Goal: Information Seeking & Learning: Find specific fact

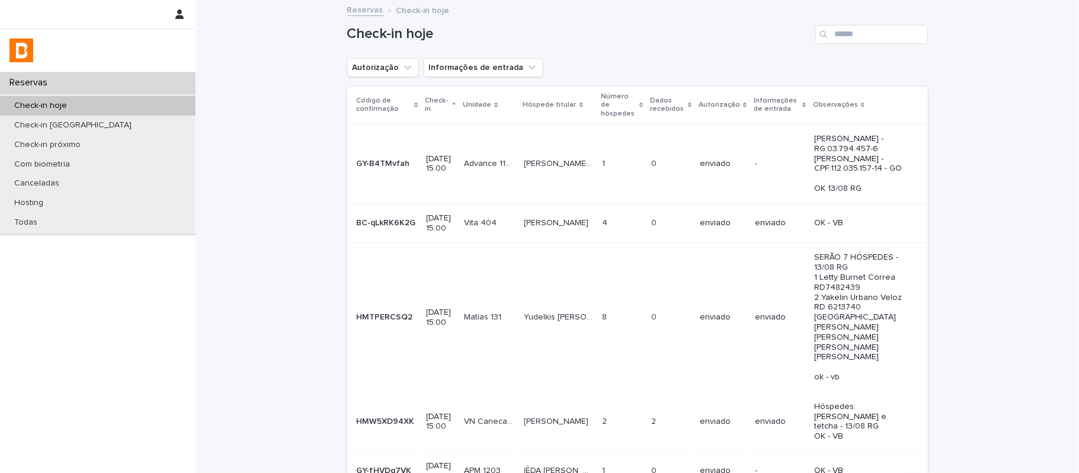
drag, startPoint x: 565, startPoint y: 39, endPoint x: 557, endPoint y: 34, distance: 9.6
click at [565, 39] on h1 "Check-in hoje" at bounding box center [578, 33] width 463 height 17
drag, startPoint x: 866, startPoint y: 46, endPoint x: 868, endPoint y: 32, distance: 14.4
click at [867, 45] on div "Check-in hoje" at bounding box center [637, 29] width 580 height 57
click at [868, 32] on input "Search" at bounding box center [871, 34] width 113 height 19
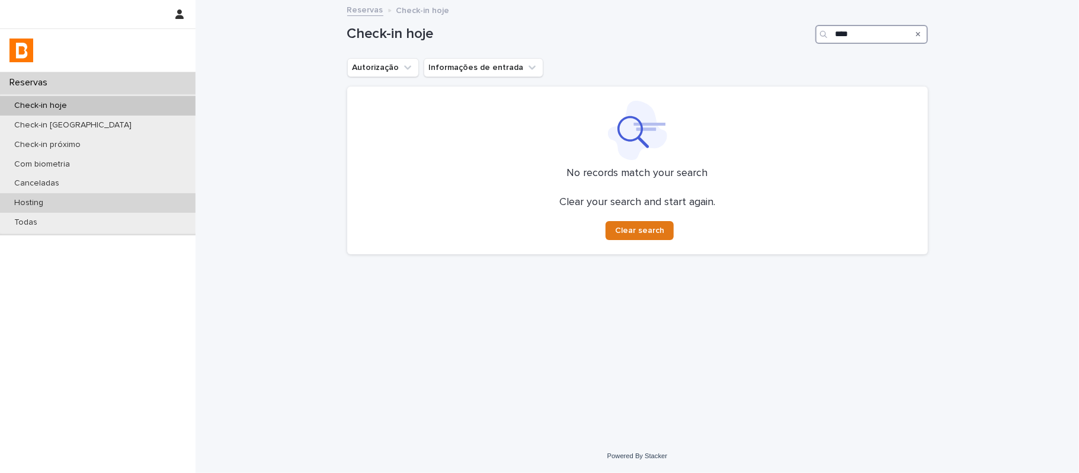
type input "****"
click at [55, 203] on div "Hosting" at bounding box center [97, 203] width 195 height 20
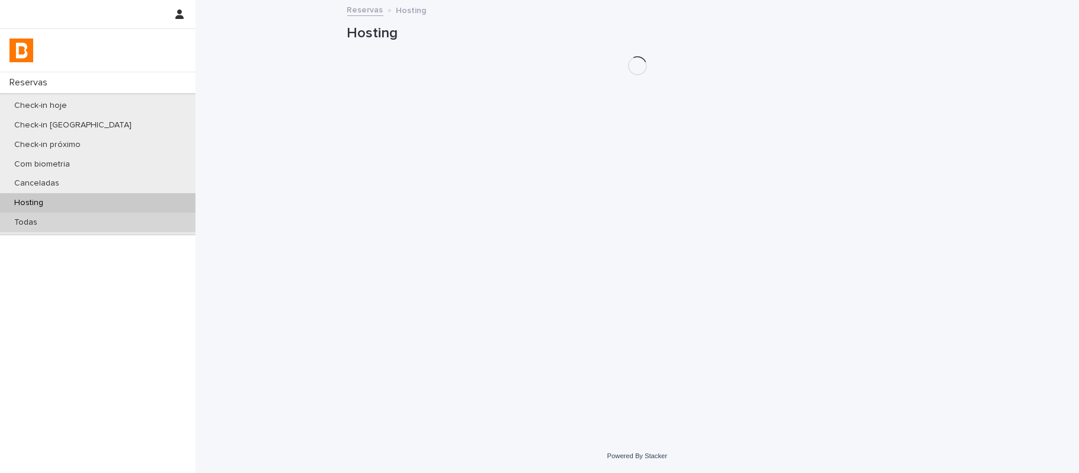
click at [52, 220] on div "Todas" at bounding box center [97, 223] width 195 height 20
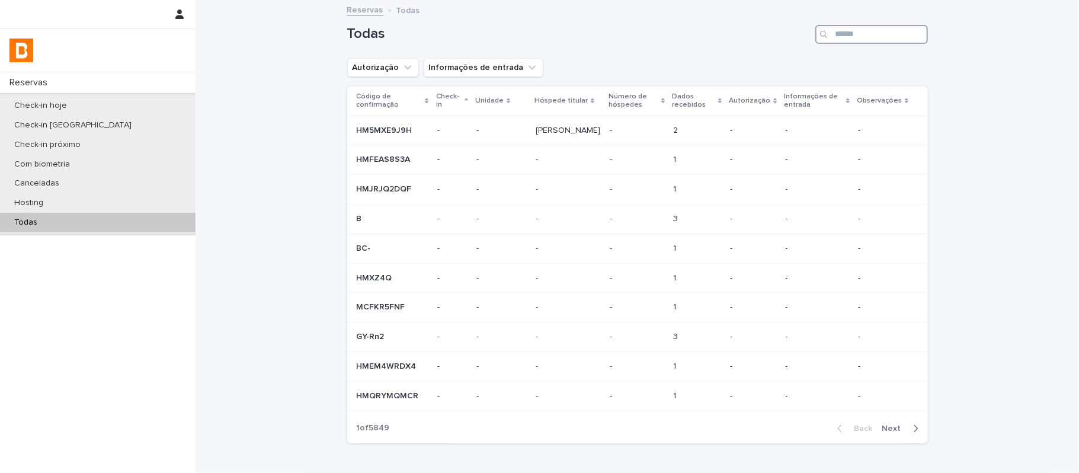
click at [875, 37] on input "Search" at bounding box center [871, 34] width 113 height 19
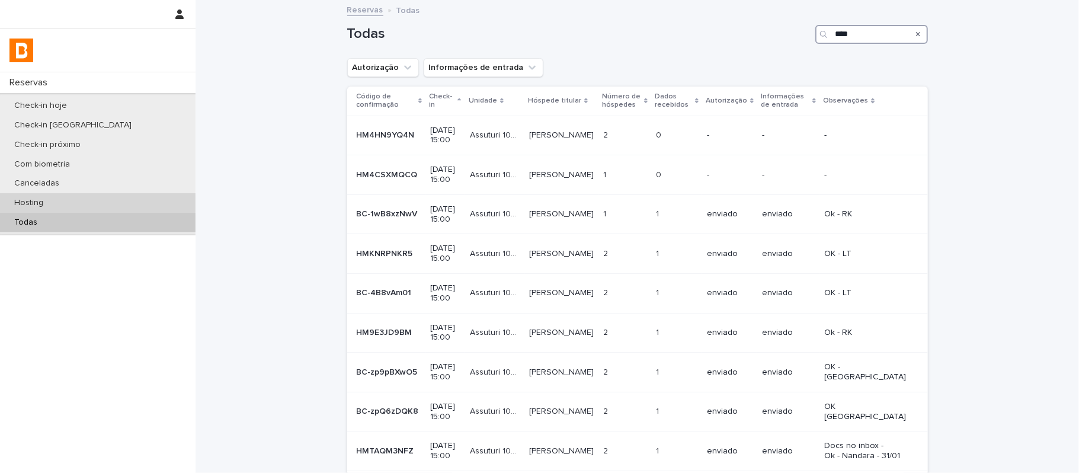
type input "****"
click at [58, 207] on div "Hosting" at bounding box center [97, 203] width 195 height 20
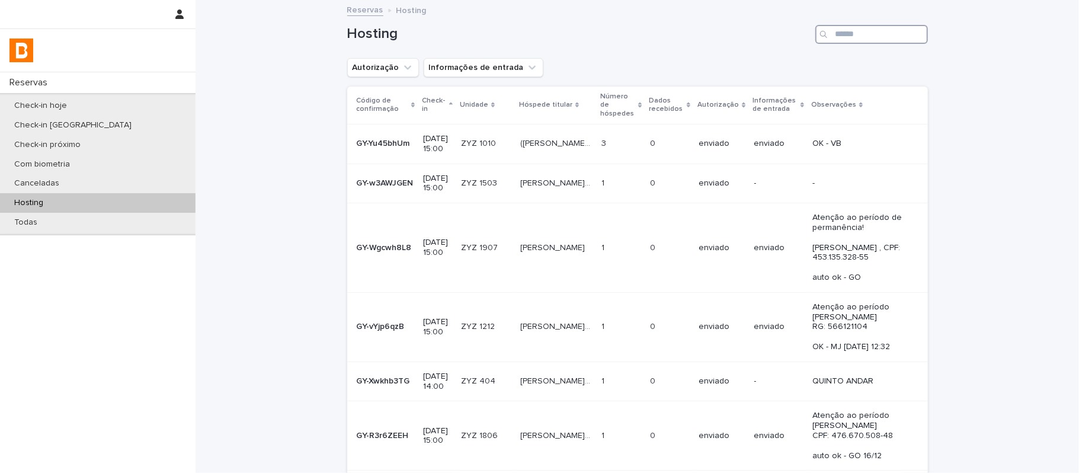
click at [830, 29] on input "Search" at bounding box center [871, 34] width 113 height 19
click at [856, 21] on div "Hosting" at bounding box center [637, 29] width 580 height 57
click at [853, 33] on input "Search" at bounding box center [871, 34] width 113 height 19
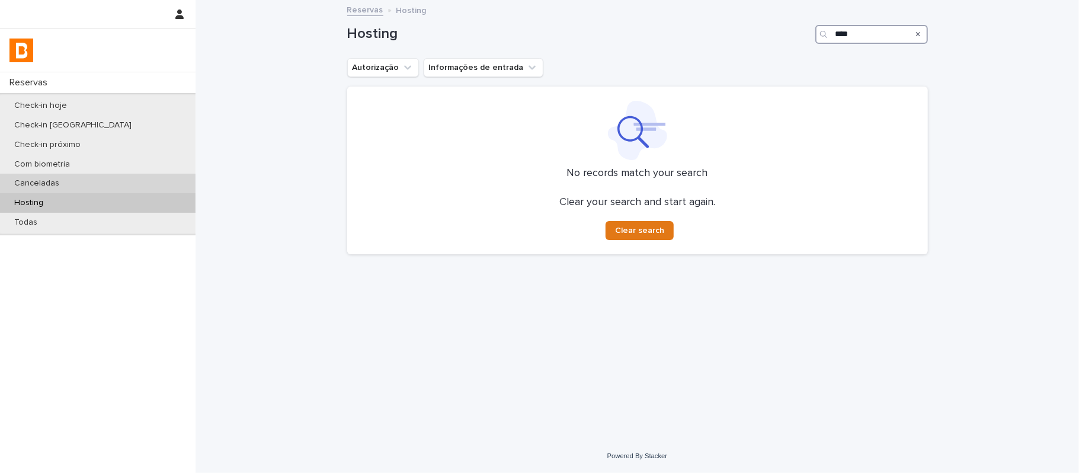
type input "****"
click at [133, 182] on div "Canceladas" at bounding box center [97, 184] width 195 height 20
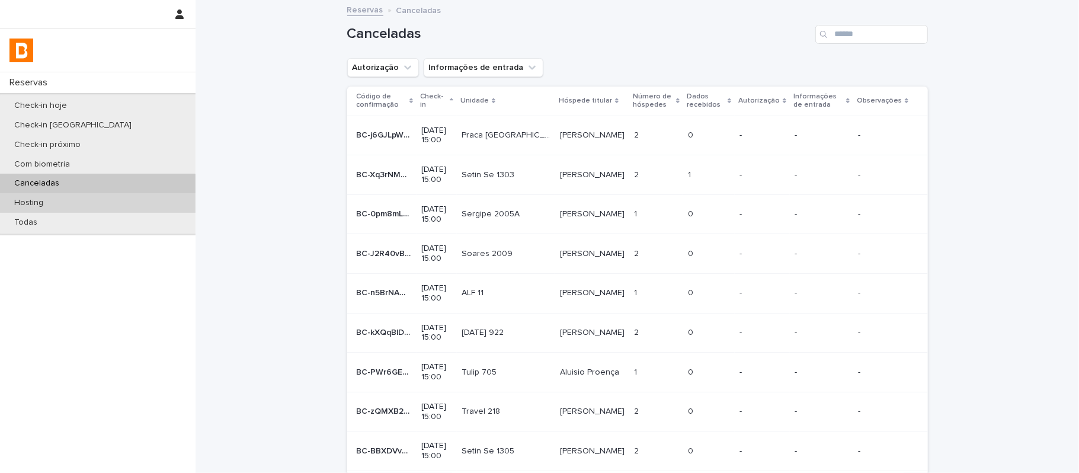
click at [118, 204] on div "Hosting" at bounding box center [97, 203] width 195 height 20
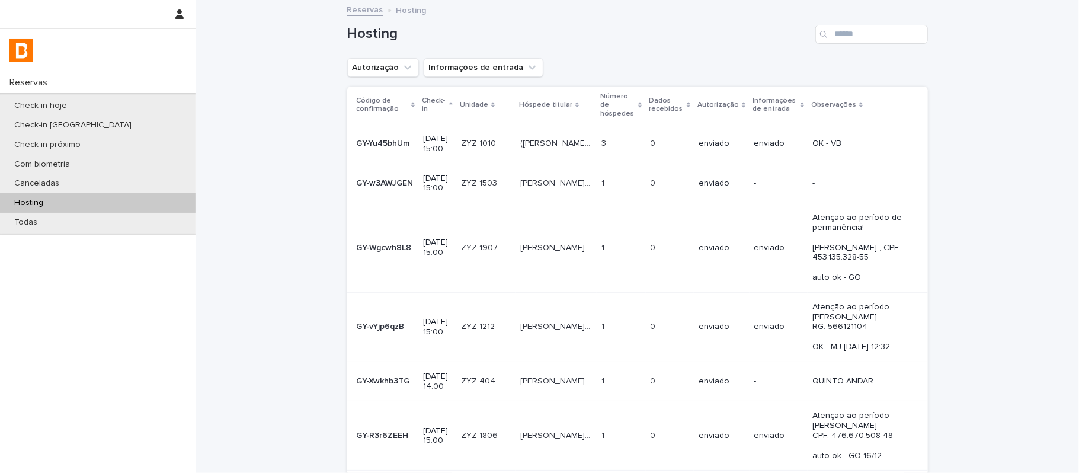
click at [482, 139] on td "ZYZ 1010 ZYZ 1010" at bounding box center [485, 144] width 59 height 40
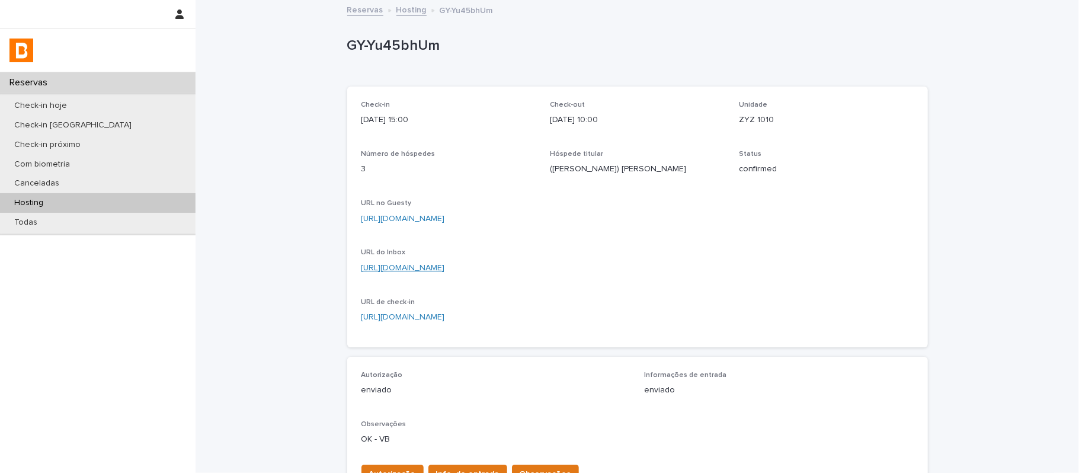
click at [427, 271] on link "[URL][DOMAIN_NAME]" at bounding box center [403, 268] width 84 height 8
click at [156, 226] on div "Todas" at bounding box center [97, 223] width 195 height 20
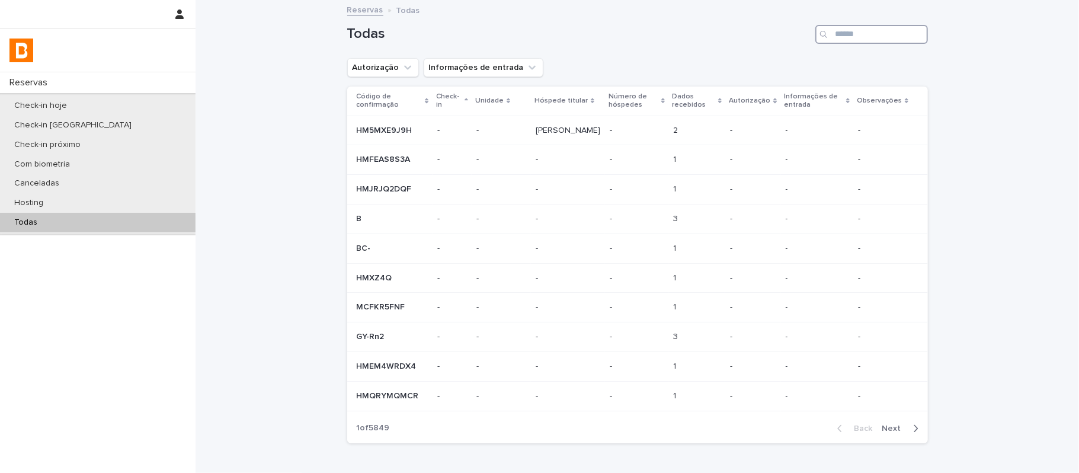
click at [842, 36] on input "Search" at bounding box center [871, 34] width 113 height 19
paste input "**********"
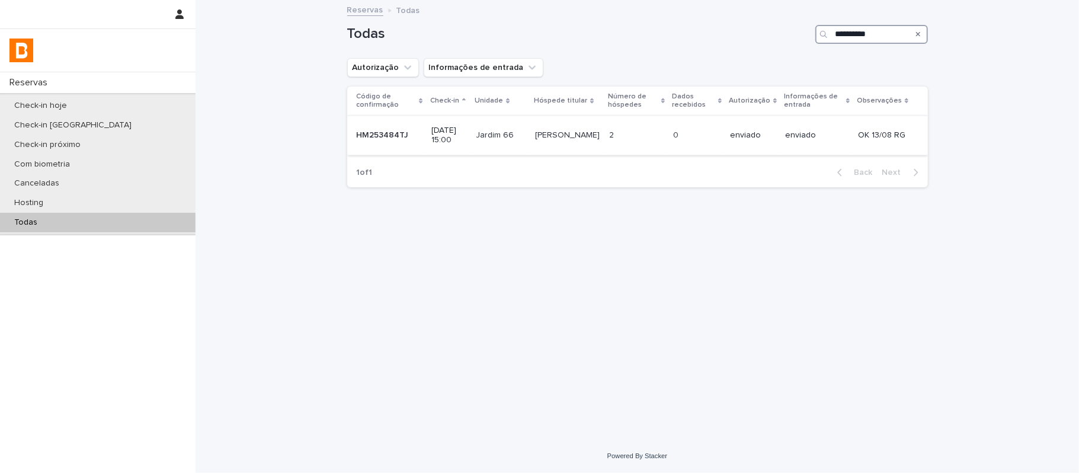
type input "**********"
click at [610, 124] on td "2 2" at bounding box center [636, 136] width 64 height 40
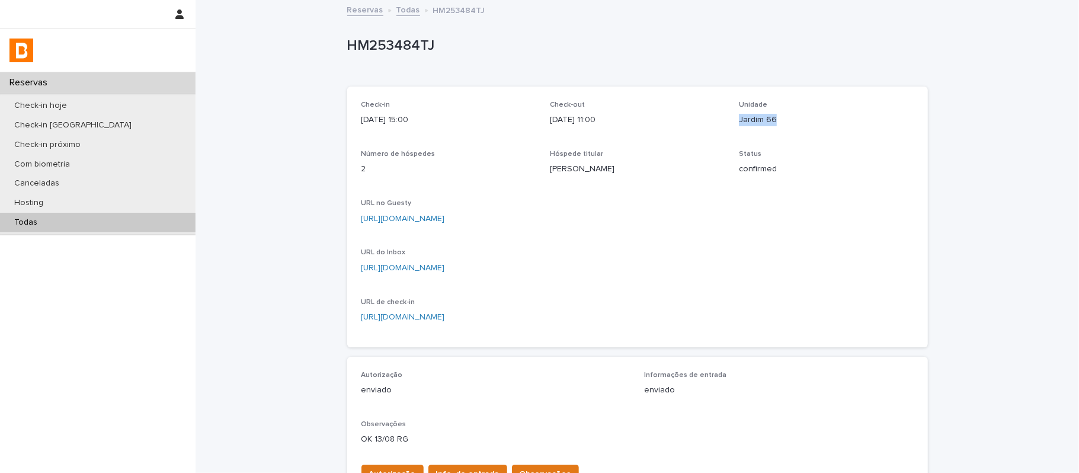
drag, startPoint x: 779, startPoint y: 124, endPoint x: 726, endPoint y: 118, distance: 53.6
click at [726, 118] on div "Check-in [DATE] 15:00 Check-out [DATE] 11:00 Unidade Jardim 66 Número de hósped…" at bounding box center [637, 217] width 552 height 232
copy p "Jardim 66"
click at [445, 269] on link "[URL][DOMAIN_NAME]" at bounding box center [403, 268] width 84 height 8
click at [495, 147] on div "Check-in [DATE] 15:00 Check-out [DATE] 11:00 Unidade Jardim 66 Número de hósped…" at bounding box center [637, 217] width 552 height 232
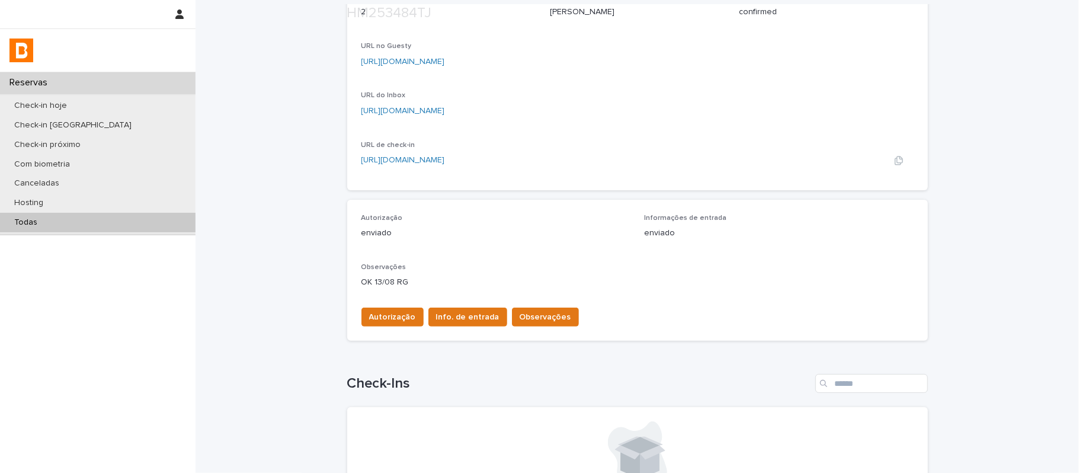
scroll to position [158, 0]
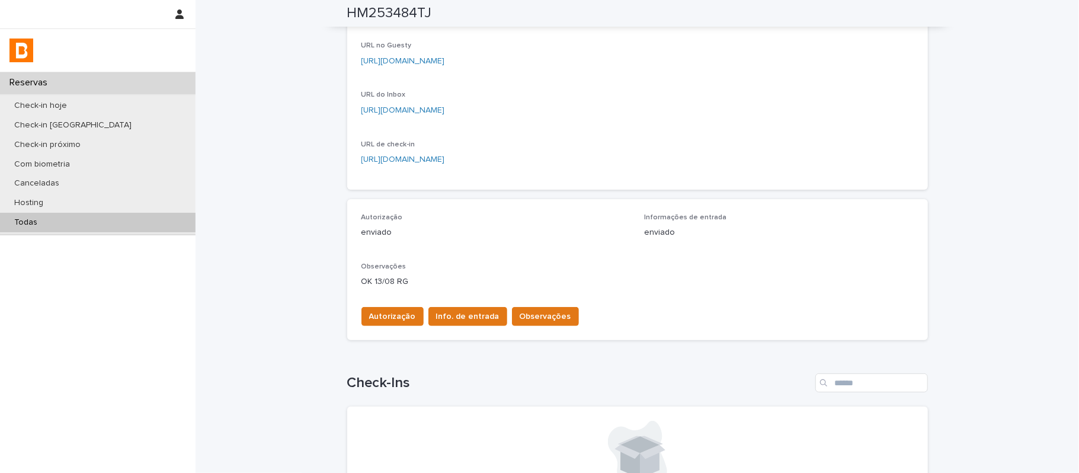
click at [174, 223] on div "Todas" at bounding box center [97, 223] width 195 height 20
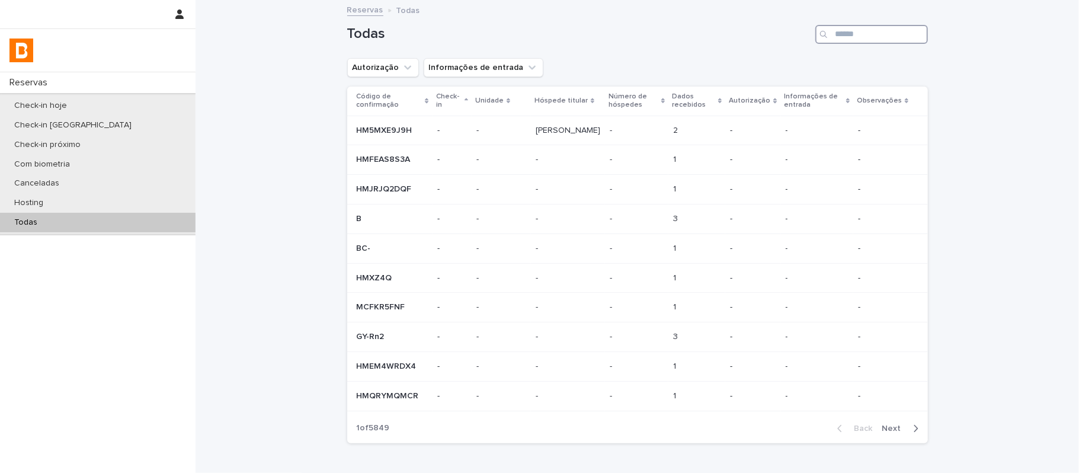
click at [899, 39] on input "Search" at bounding box center [871, 34] width 113 height 19
paste input "**********"
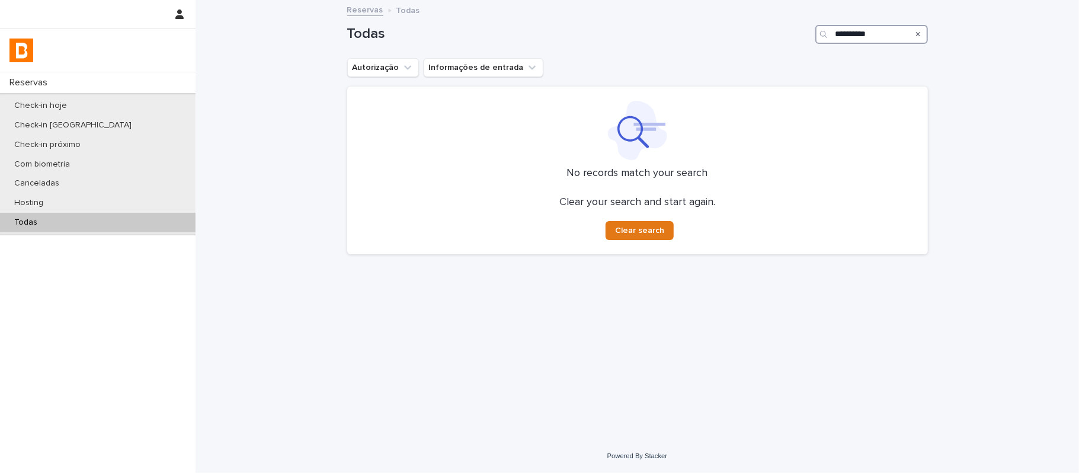
type input "**********"
click at [107, 204] on div "Hosting" at bounding box center [97, 203] width 195 height 20
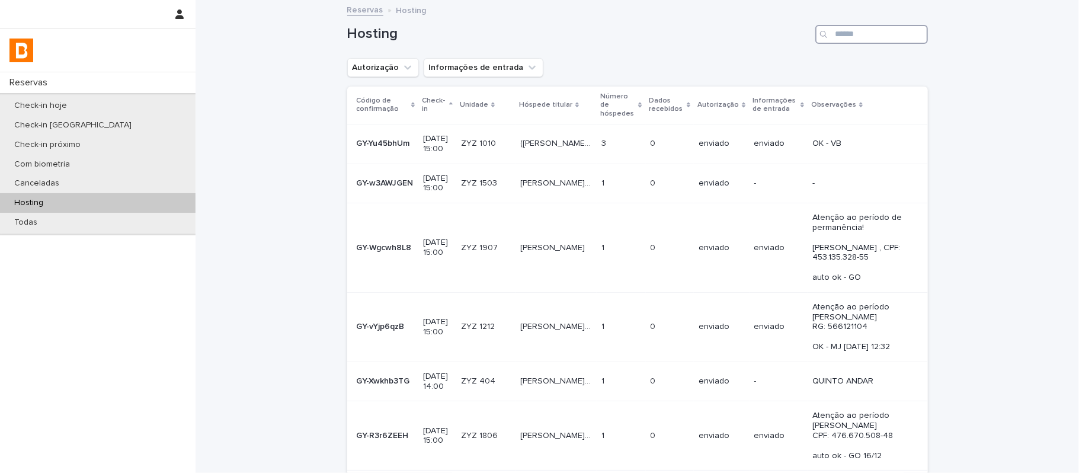
click at [863, 25] on input "Search" at bounding box center [871, 34] width 113 height 19
click at [861, 34] on input "Search" at bounding box center [871, 34] width 113 height 19
paste input "*********"
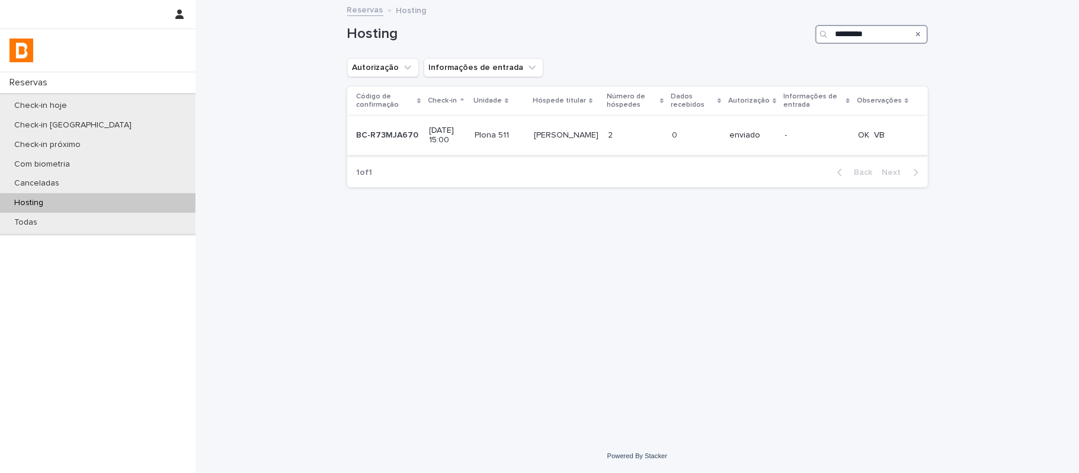
type input "*********"
click at [601, 134] on p "[PERSON_NAME]" at bounding box center [567, 134] width 67 height 12
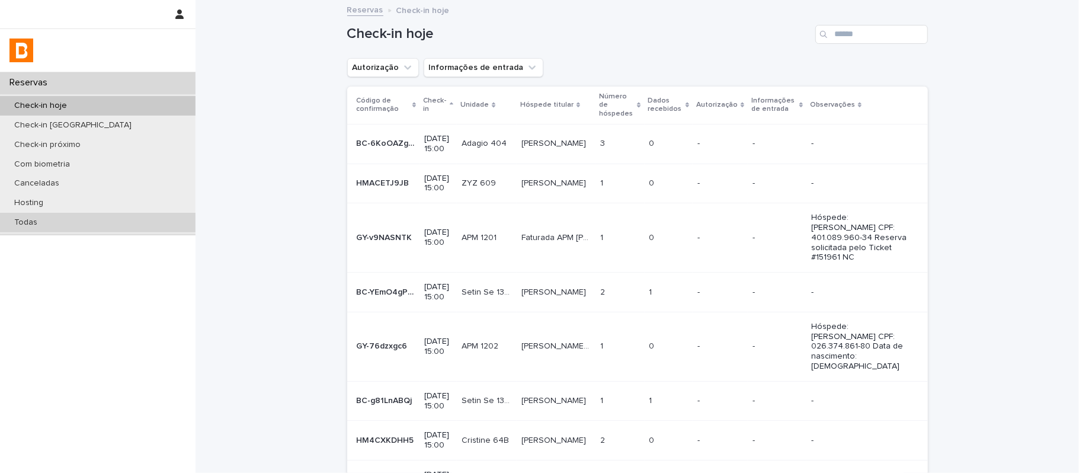
click at [76, 213] on div "Todas" at bounding box center [97, 223] width 195 height 20
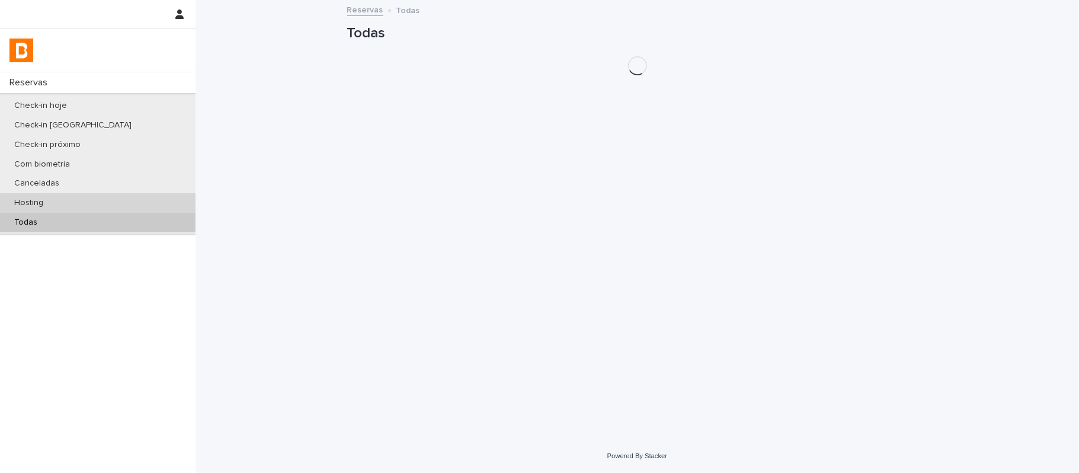
click at [108, 197] on div "Hosting" at bounding box center [97, 203] width 195 height 20
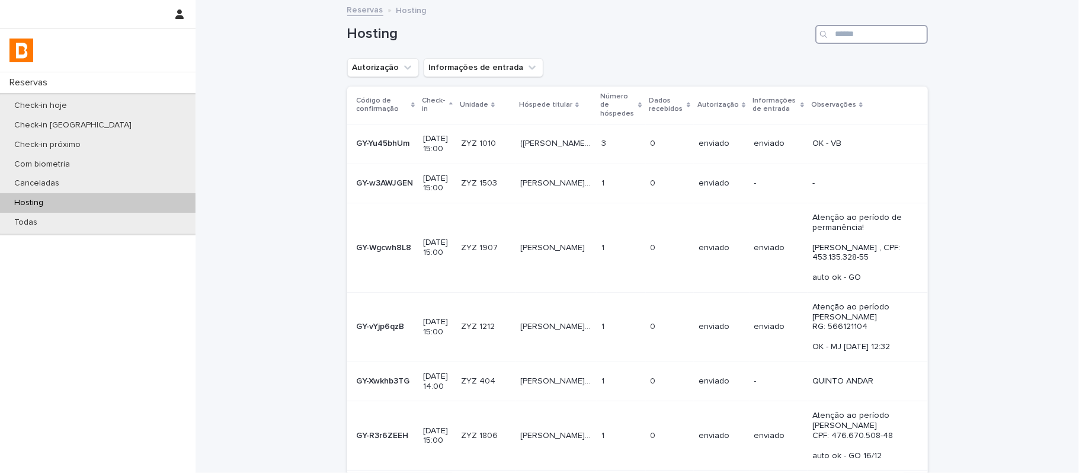
click at [911, 33] on input "Search" at bounding box center [871, 34] width 113 height 19
paste input "*********"
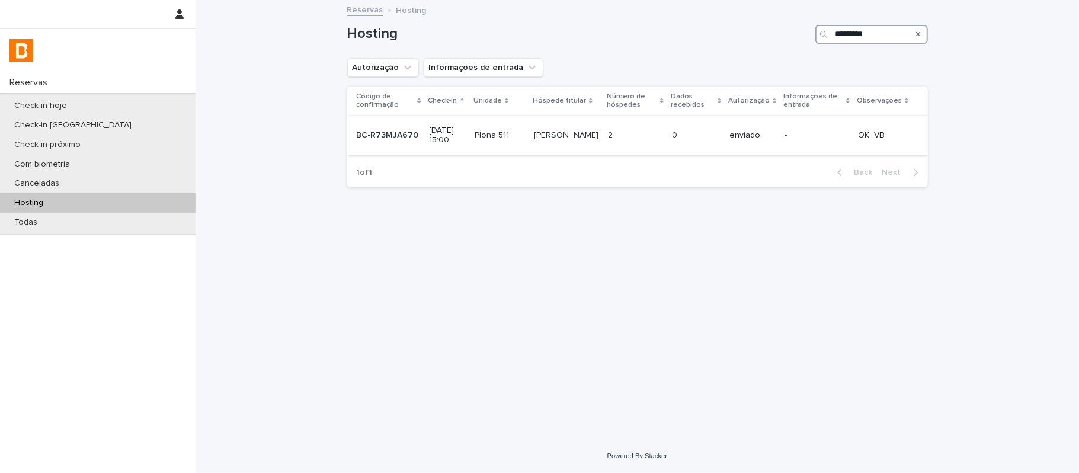
type input "*********"
click at [618, 143] on div "2 2" at bounding box center [635, 136] width 55 height 20
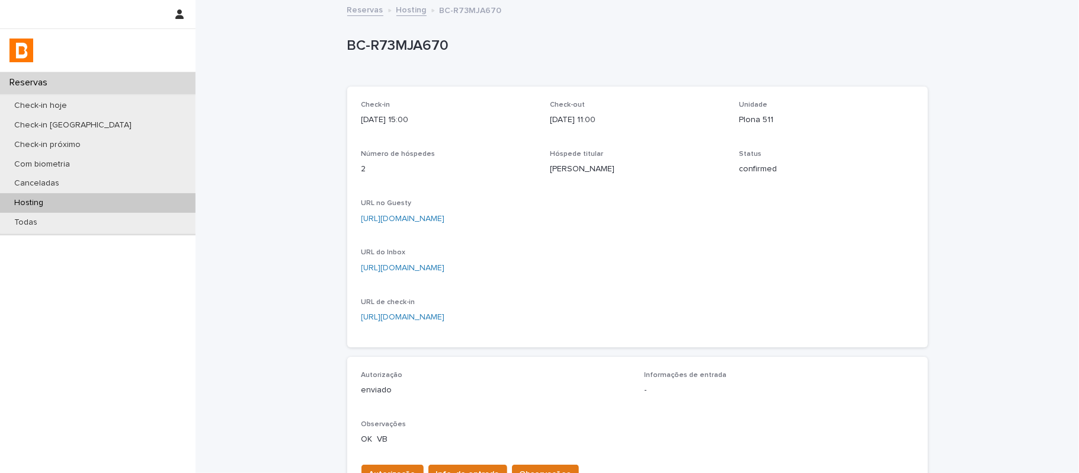
click at [702, 64] on div "BC-R73MJA670" at bounding box center [637, 48] width 580 height 47
drag, startPoint x: 490, startPoint y: 56, endPoint x: 342, endPoint y: 47, distance: 148.9
click at [347, 47] on div "BC-R73MJA670" at bounding box center [635, 48] width 576 height 22
click at [733, 32] on div "BC-R73MJA670" at bounding box center [637, 48] width 580 height 47
click at [63, 197] on div "Hosting" at bounding box center [97, 203] width 195 height 20
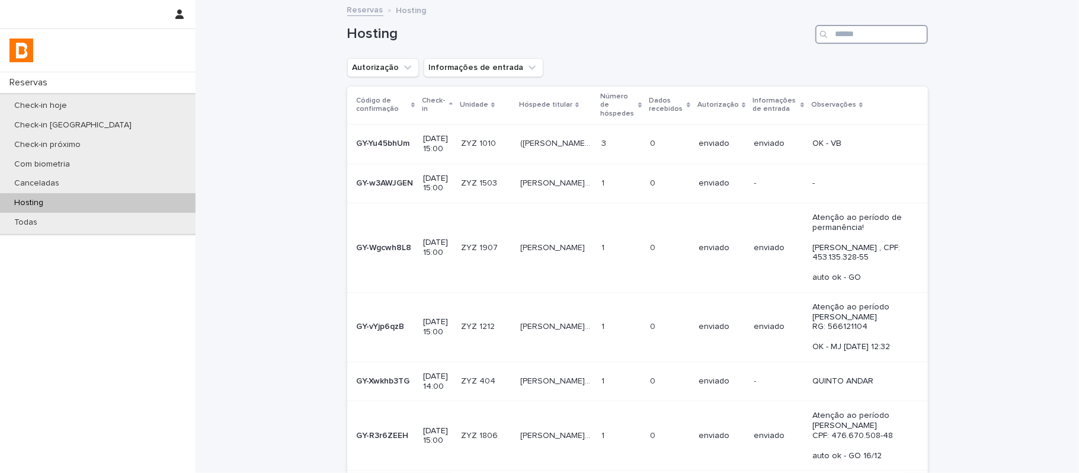
click at [883, 39] on input "Search" at bounding box center [871, 34] width 113 height 19
paste input "**********"
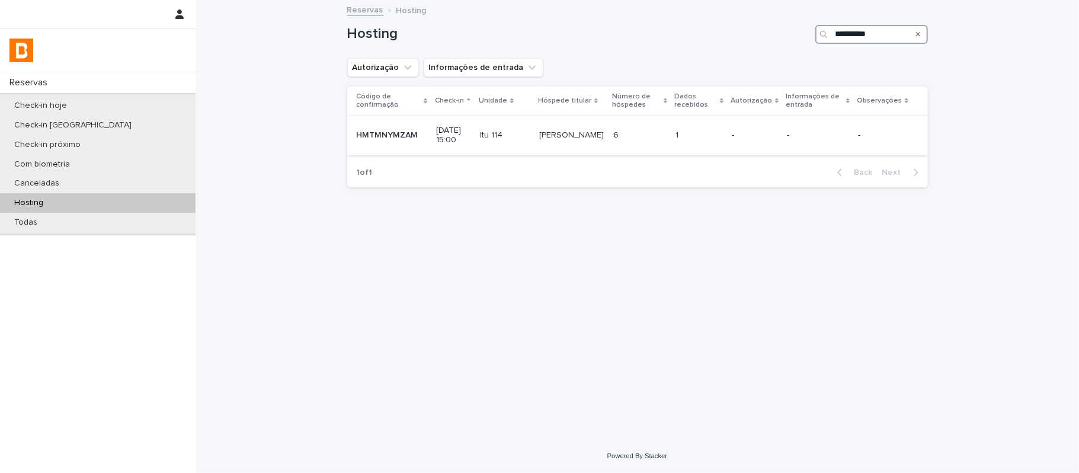
type input "**********"
click at [527, 136] on p at bounding box center [505, 135] width 50 height 10
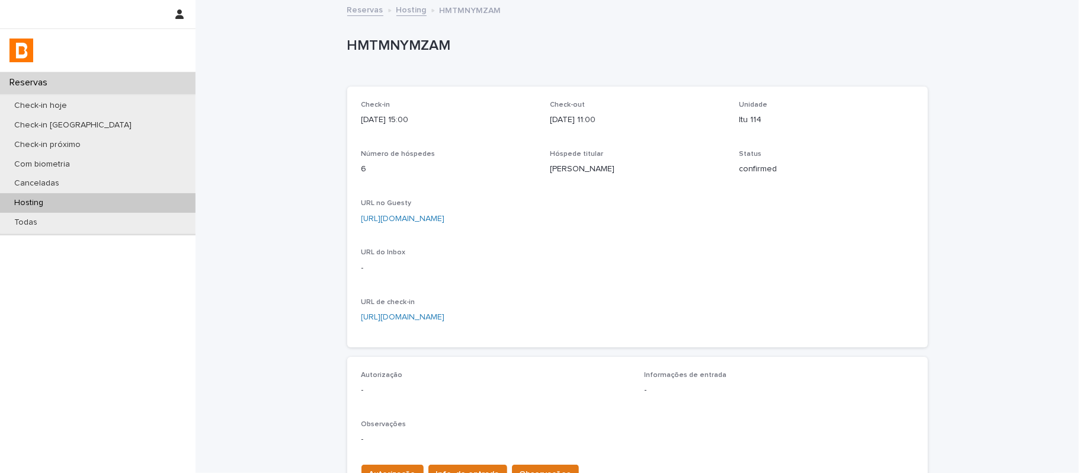
click at [456, 92] on div "Check-in 2025-08-14 15:00 Check-out 2025-08-17 11:00 Unidade Itu 114 Número de …" at bounding box center [637, 216] width 580 height 261
drag, startPoint x: 473, startPoint y: 53, endPoint x: 304, endPoint y: 59, distance: 168.9
click at [304, 59] on div "Loading... Saving… Loading... Saving… HMTMNYMZAM HMTMNYMZAM Sorry, there was an…" at bounding box center [636, 358] width 883 height 714
copy p "HMTMNYMZAM"
click at [469, 133] on div "Check-in 2025-08-14 15:00" at bounding box center [448, 118] width 175 height 35
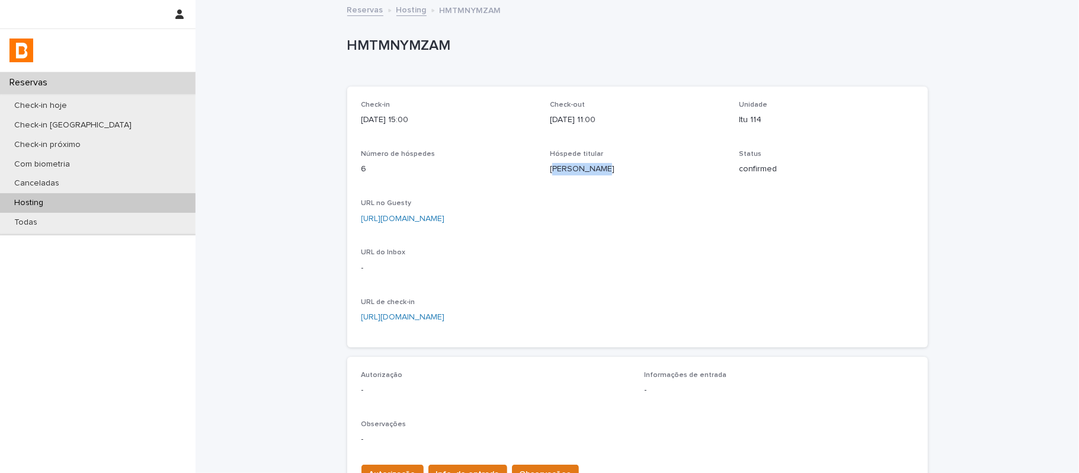
drag, startPoint x: 605, startPoint y: 176, endPoint x: 508, endPoint y: 150, distance: 100.6
click at [550, 169] on div "Hóspede titular Jordana Lima" at bounding box center [637, 167] width 175 height 35
drag, startPoint x: 484, startPoint y: 136, endPoint x: 463, endPoint y: 124, distance: 24.4
click at [482, 136] on div "Check-in 2025-08-14 15:00 Check-out 2025-08-17 11:00 Unidade Itu 114 Número de …" at bounding box center [637, 217] width 552 height 232
drag, startPoint x: 460, startPoint y: 46, endPoint x: 342, endPoint y: 46, distance: 118.5
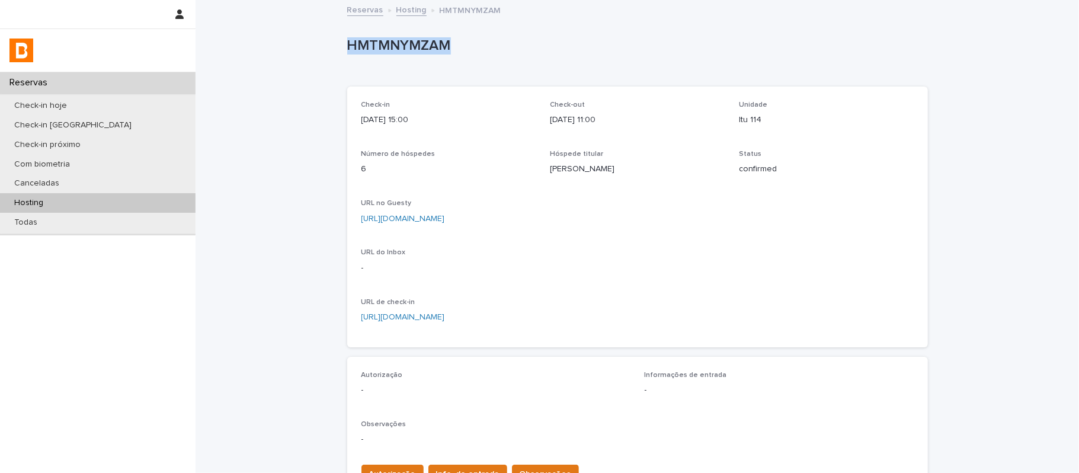
click at [347, 46] on p "HMTMNYMZAM" at bounding box center [635, 45] width 576 height 17
copy p "HMTMNYMZAM"
click at [538, 11] on div "Reservas Hosting HMTMNYMZAM" at bounding box center [637, 10] width 592 height 17
drag, startPoint x: 770, startPoint y: 117, endPoint x: 728, endPoint y: 121, distance: 42.3
click at [728, 121] on div "Check-in 2025-08-14 15:00 Check-out 2025-08-17 11:00 Unidade Itu 114 Número de …" at bounding box center [637, 217] width 552 height 232
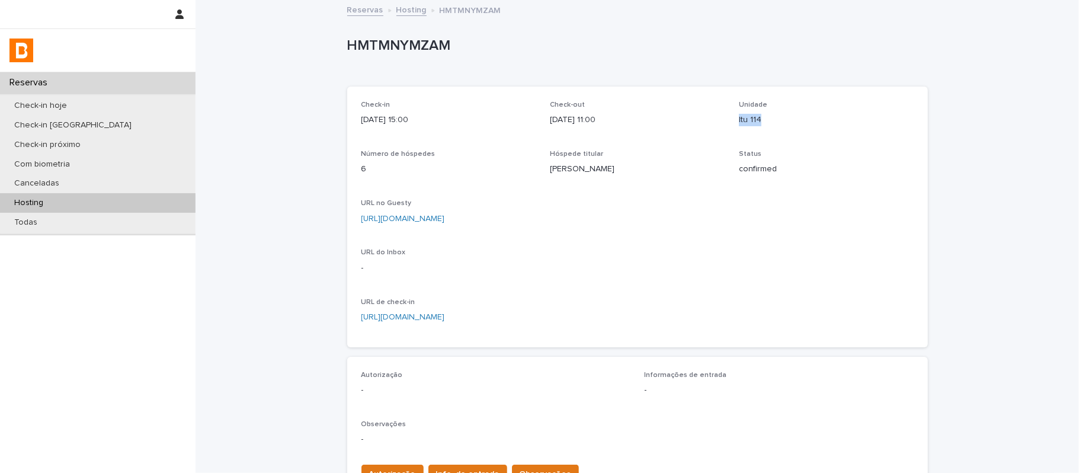
copy p "Itu 114"
click at [448, 79] on div "Loading... Saving… Loading... Saving… Check-in 2025-08-14 15:00 Check-out 2025-…" at bounding box center [637, 366] width 580 height 582
click at [445, 219] on link "https://app.guesty.com/reservations/687cfe8a810060001276387d/summary" at bounding box center [403, 218] width 84 height 8
click at [530, 67] on div "HMTMNYMZAM" at bounding box center [637, 48] width 580 height 47
click at [560, 62] on div "HMTMNYMZAM" at bounding box center [637, 48] width 580 height 47
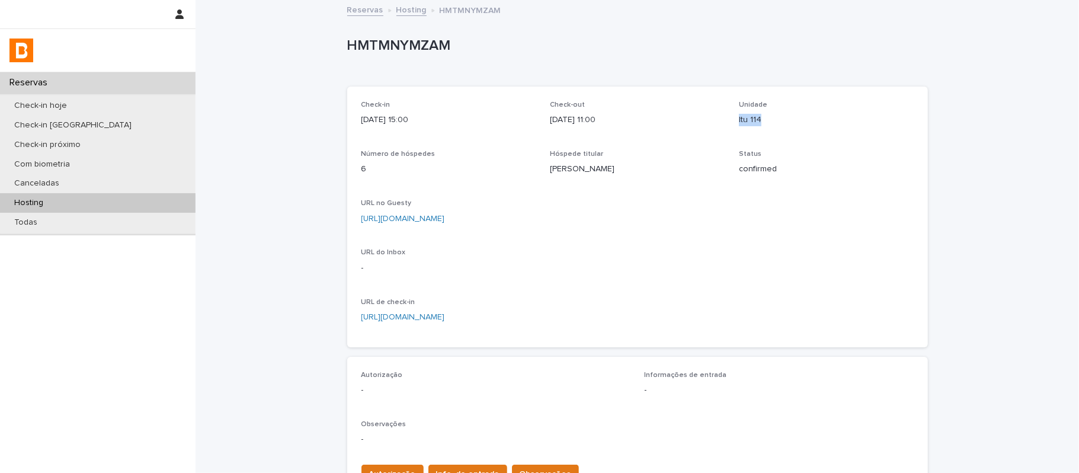
drag, startPoint x: 792, startPoint y: 126, endPoint x: 731, endPoint y: 121, distance: 61.2
click at [730, 126] on div "Check-in 2025-08-14 15:00 Check-out 2025-08-17 11:00 Unidade Itu 114 Número de …" at bounding box center [637, 217] width 552 height 232
copy p "Itu 114"
